Goal: Transaction & Acquisition: Purchase product/service

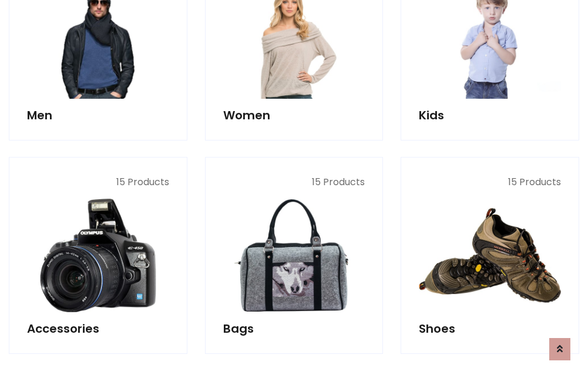
scroll to position [393, 0]
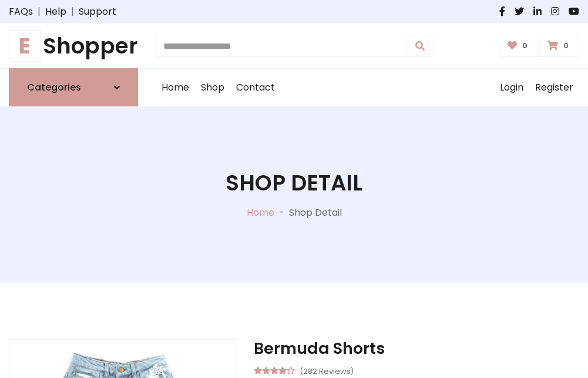
click at [73, 46] on h1 "E Shopper" at bounding box center [73, 46] width 129 height 26
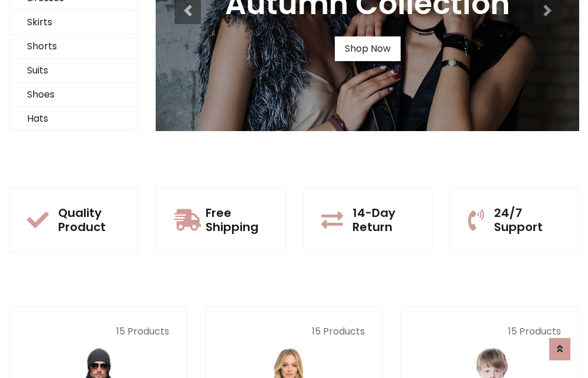
scroll to position [113, 0]
